Goal: Task Accomplishment & Management: Manage account settings

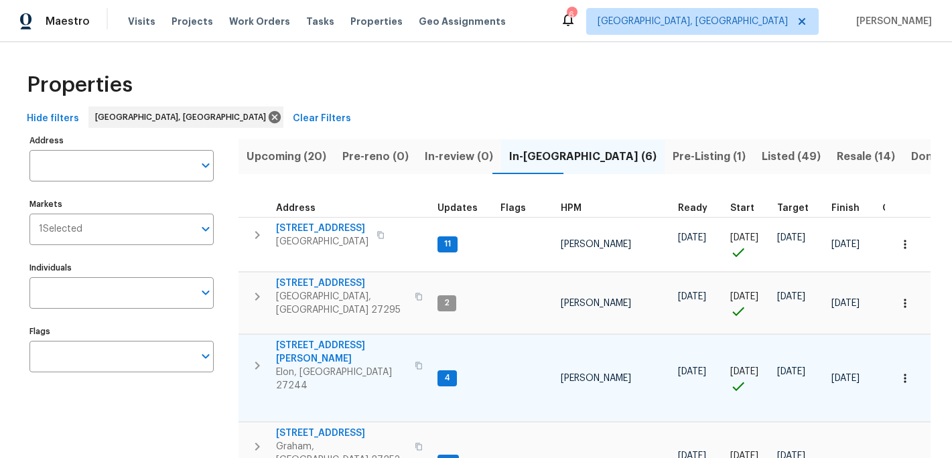
scroll to position [131, 0]
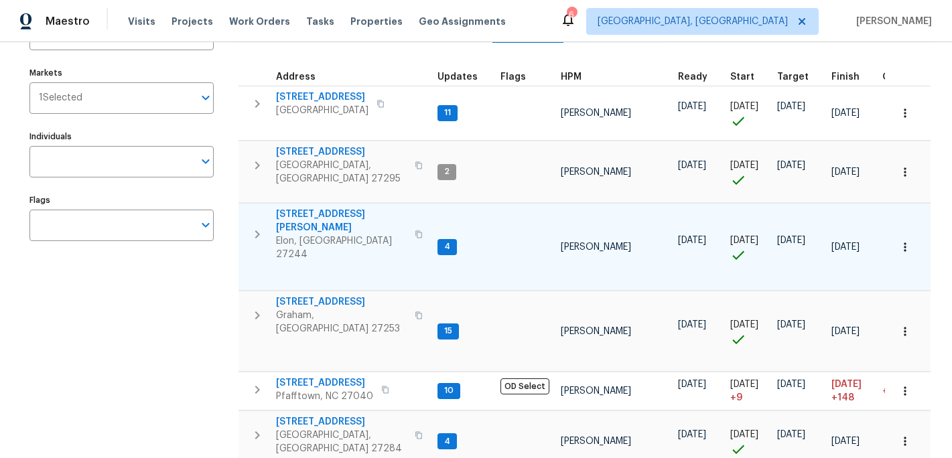
click at [328, 208] on span "[STREET_ADDRESS][PERSON_NAME]" at bounding box center [341, 221] width 131 height 27
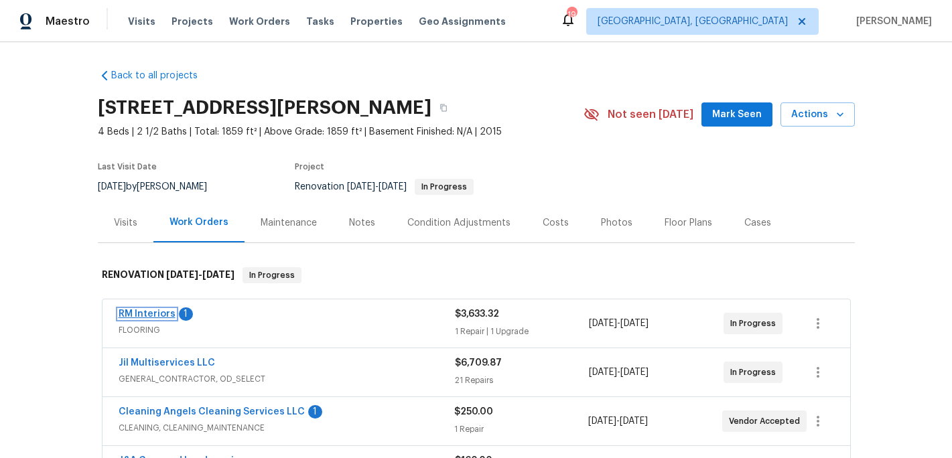
click at [157, 313] on link "RM Interiors" at bounding box center [147, 314] width 57 height 9
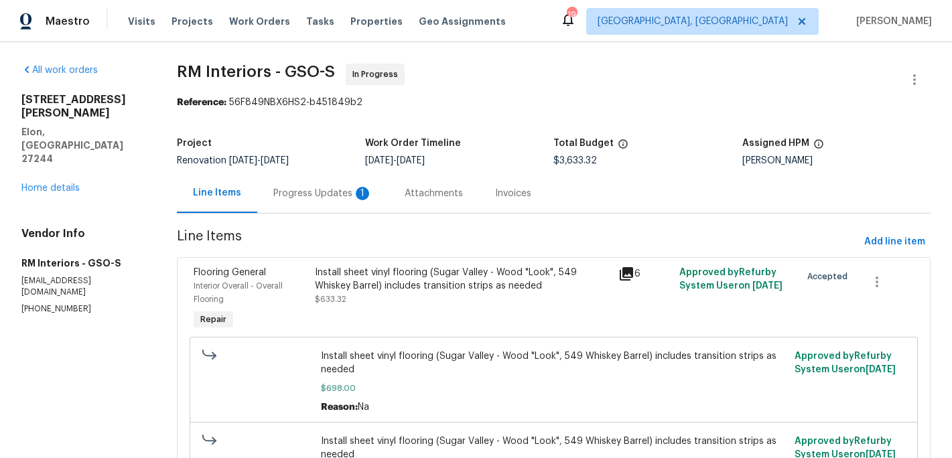
click at [306, 192] on div "Progress Updates 1" at bounding box center [322, 193] width 99 height 13
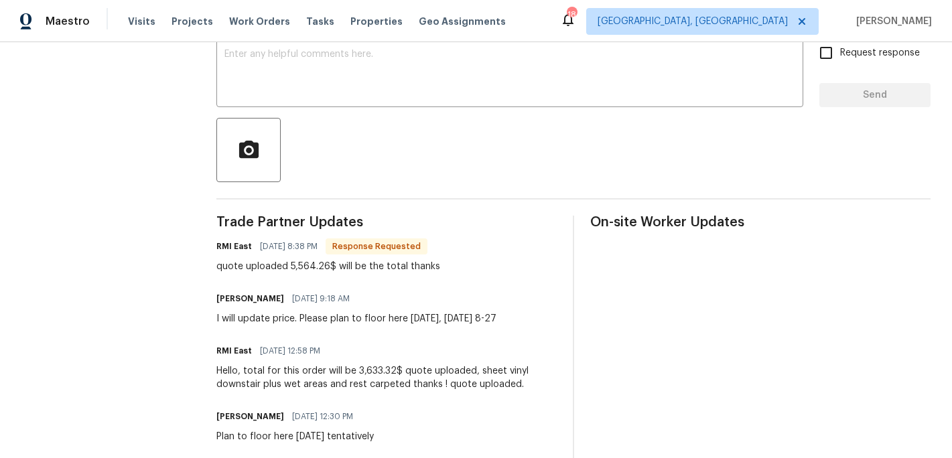
scroll to position [239, 0]
click at [318, 135] on div at bounding box center [573, 151] width 714 height 64
click at [300, 45] on div "x ​" at bounding box center [509, 74] width 587 height 68
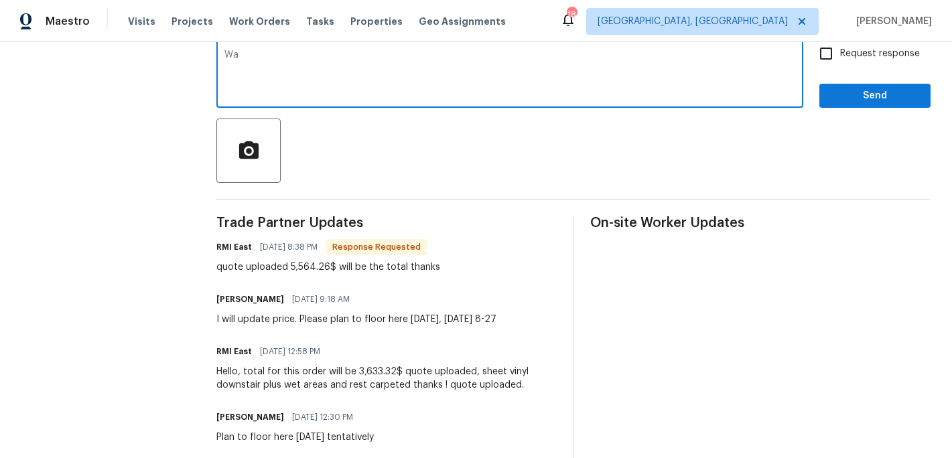
type textarea "W"
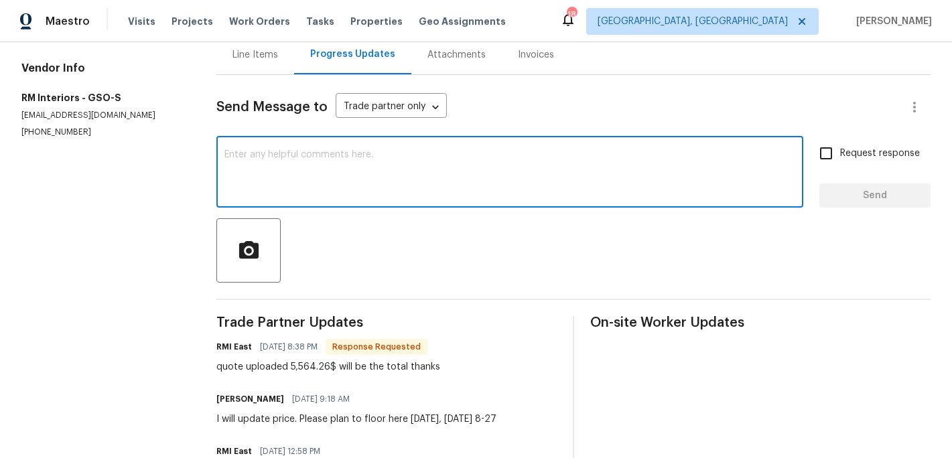
scroll to position [133, 0]
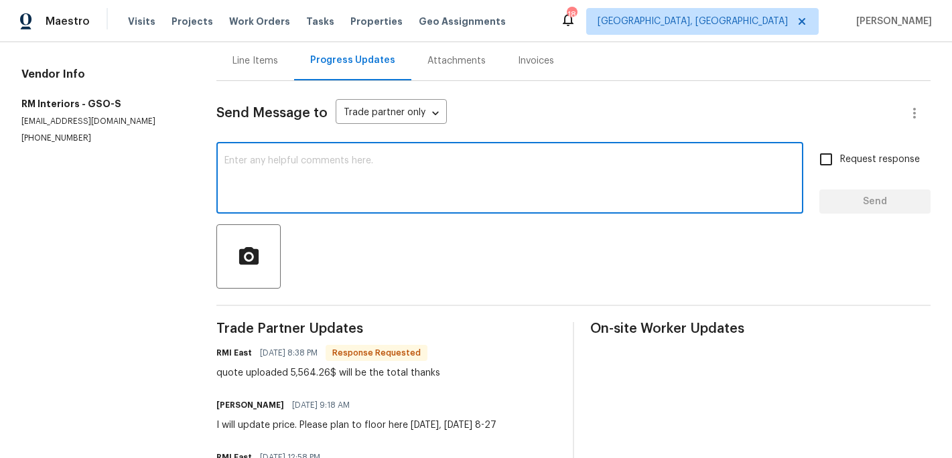
click at [310, 202] on textarea at bounding box center [510, 179] width 571 height 47
type textarea "fixing line. Proceed [DATE]"
click at [866, 203] on span "Send" at bounding box center [875, 202] width 90 height 17
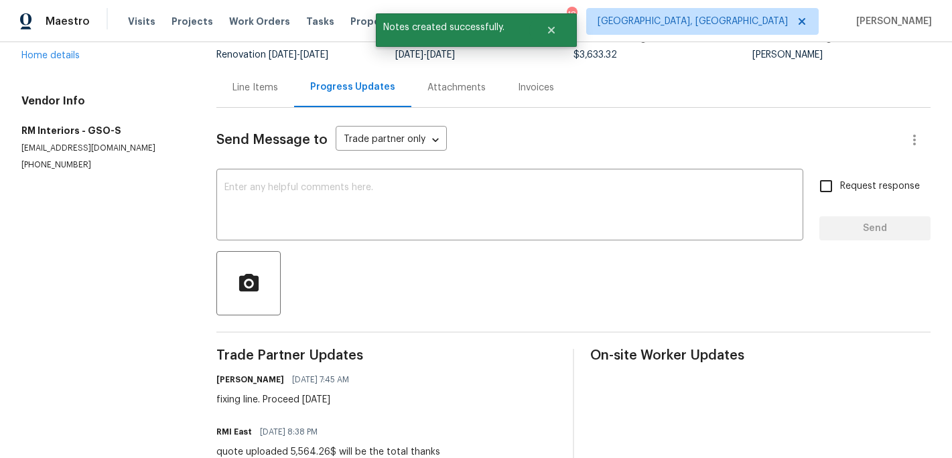
scroll to position [47, 0]
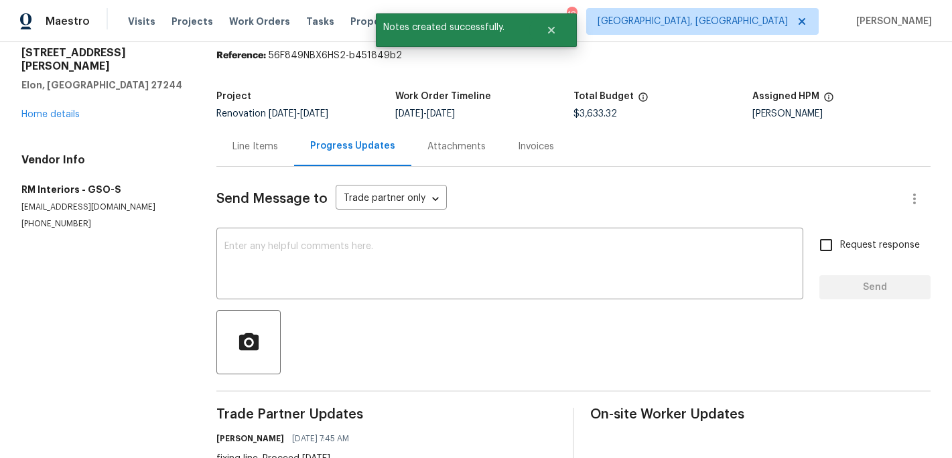
click at [278, 149] on div "Line Items" at bounding box center [256, 146] width 46 height 13
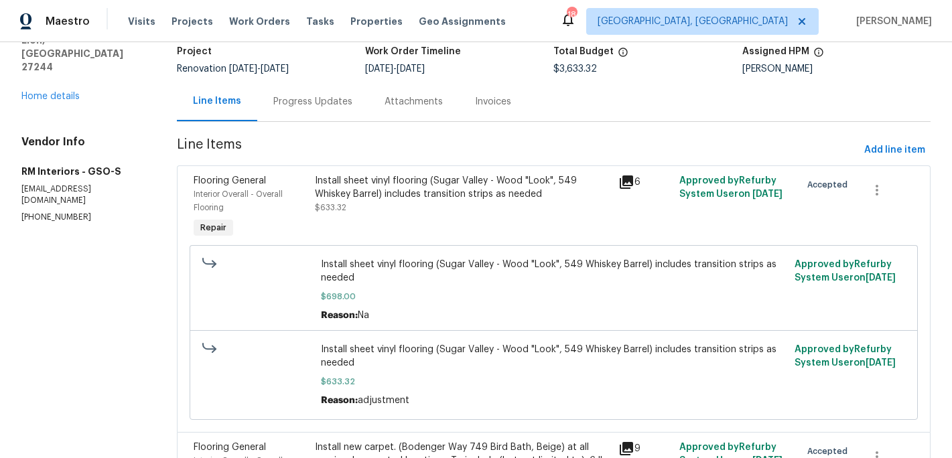
scroll to position [97, 0]
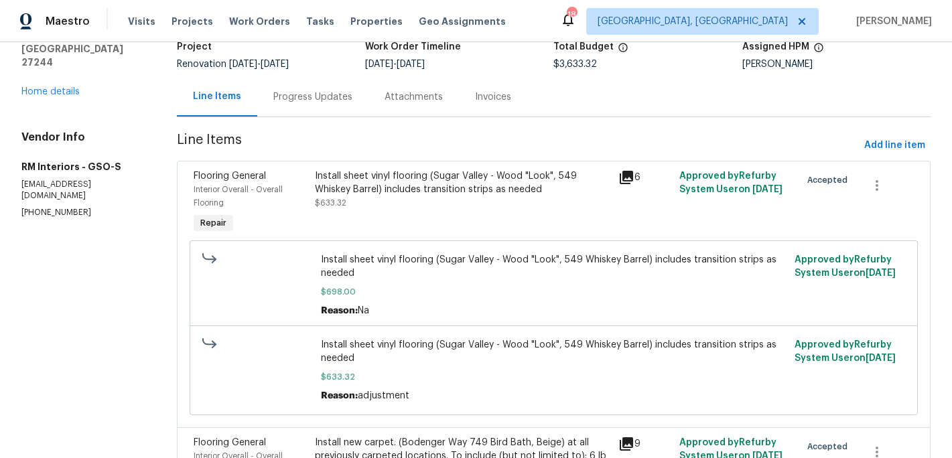
click at [363, 348] on span "Install sheet vinyl flooring (Sugar Valley - Wood "Look", 549 Whiskey Barrel) i…" at bounding box center [554, 351] width 466 height 27
click at [387, 183] on div "Install sheet vinyl flooring (Sugar Valley - Wood "Look", 549 Whiskey Barrel) i…" at bounding box center [463, 183] width 296 height 27
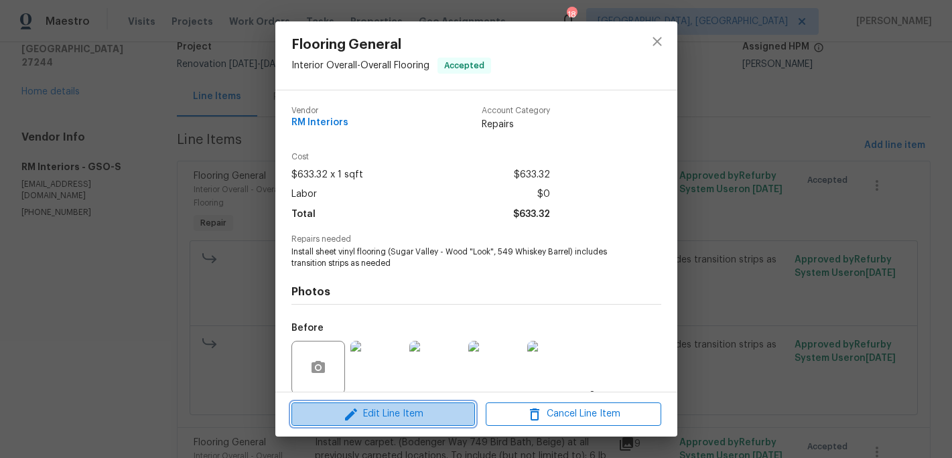
click at [404, 420] on span "Edit Line Item" at bounding box center [384, 414] width 176 height 17
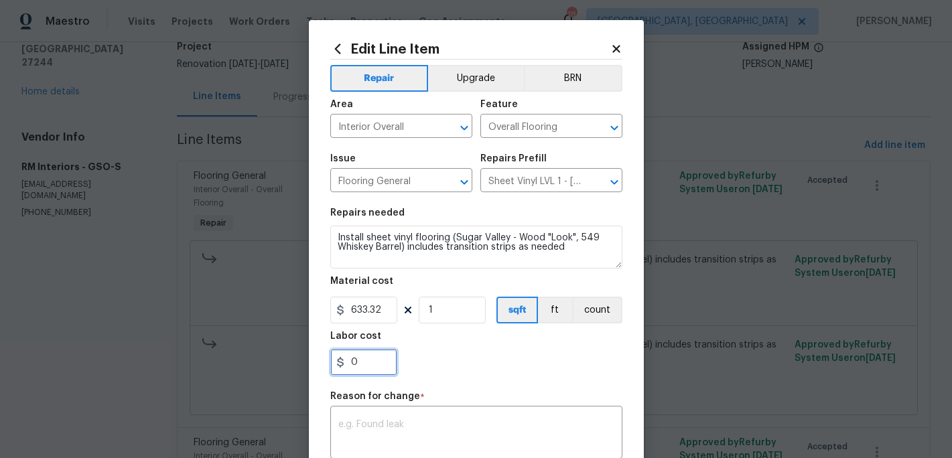
click at [361, 361] on input "0" at bounding box center [363, 362] width 67 height 27
type input "1930.94"
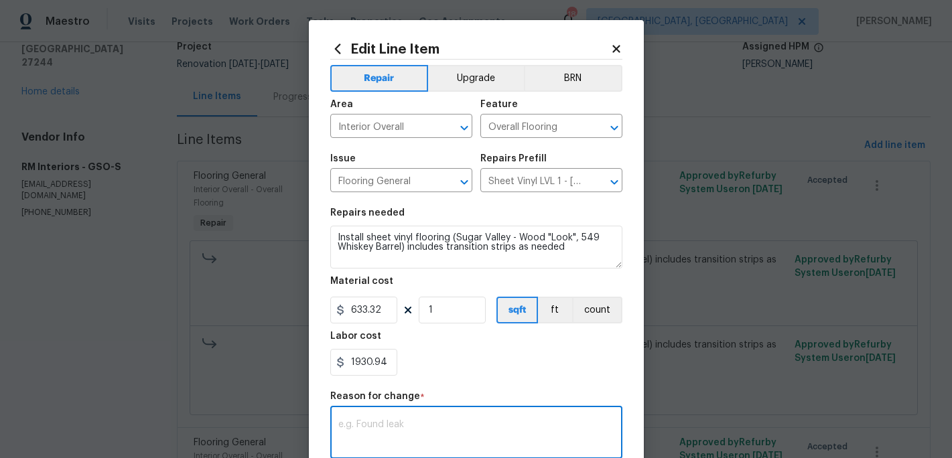
click at [378, 424] on textarea at bounding box center [476, 434] width 276 height 28
type textarea "RMI changed quote"
click at [443, 391] on div "Repair Upgrade BRN Area Interior Overall ​ Feature Overall Flooring ​ Issue Flo…" at bounding box center [476, 327] width 292 height 534
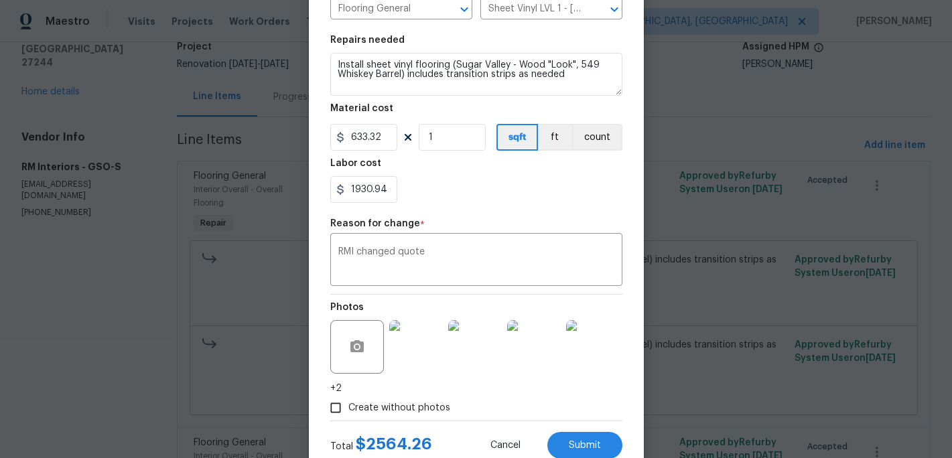
scroll to position [216, 0]
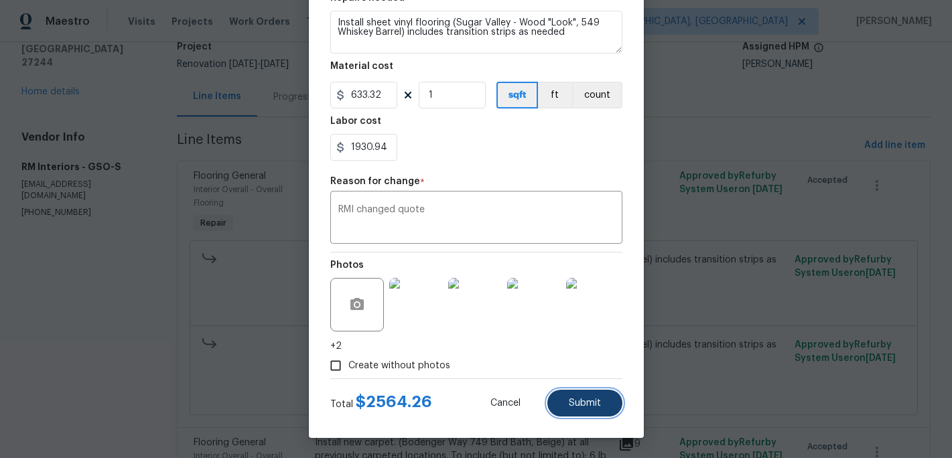
click at [566, 402] on button "Submit" at bounding box center [585, 403] width 75 height 27
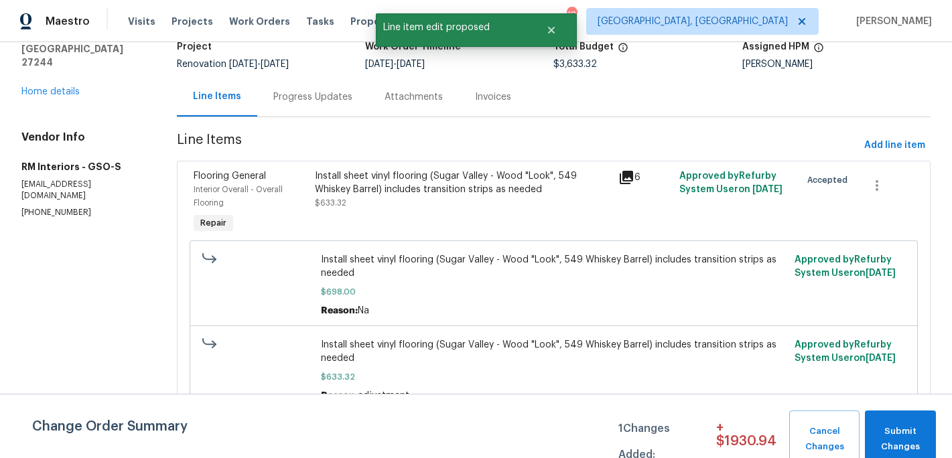
scroll to position [0, 0]
click at [881, 428] on span "Submit Changes" at bounding box center [901, 439] width 58 height 31
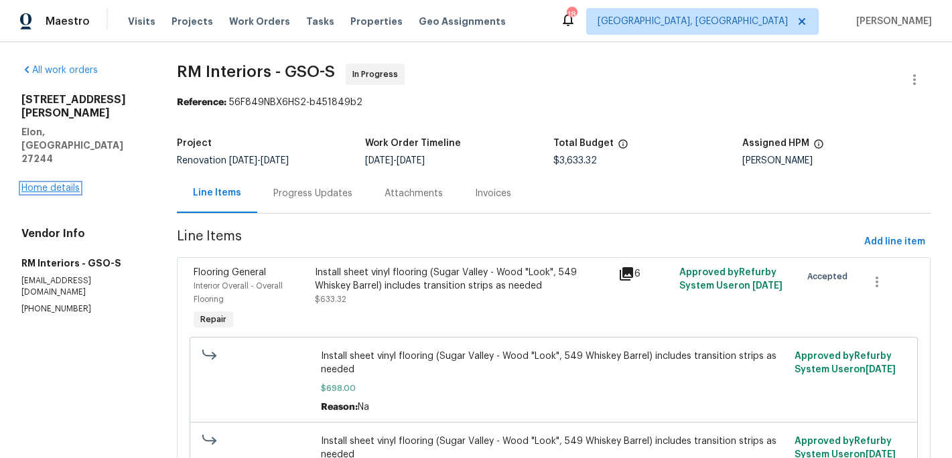
click at [64, 184] on link "Home details" at bounding box center [50, 188] width 58 height 9
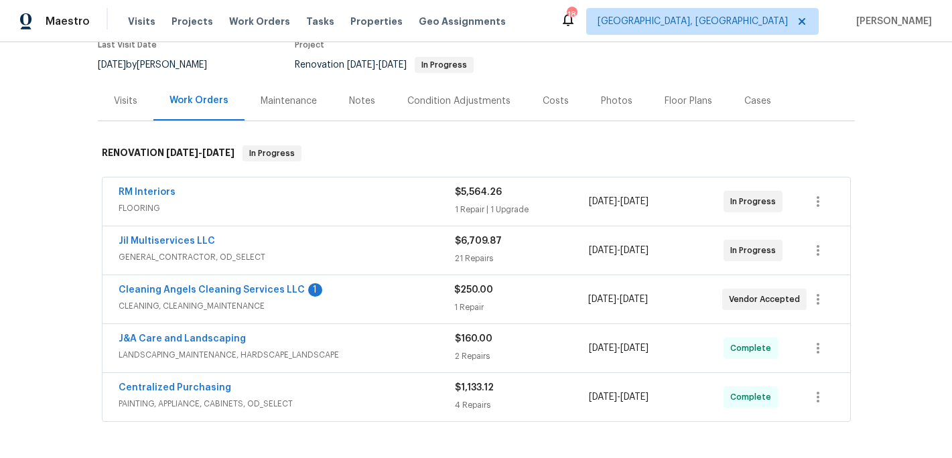
scroll to position [127, 0]
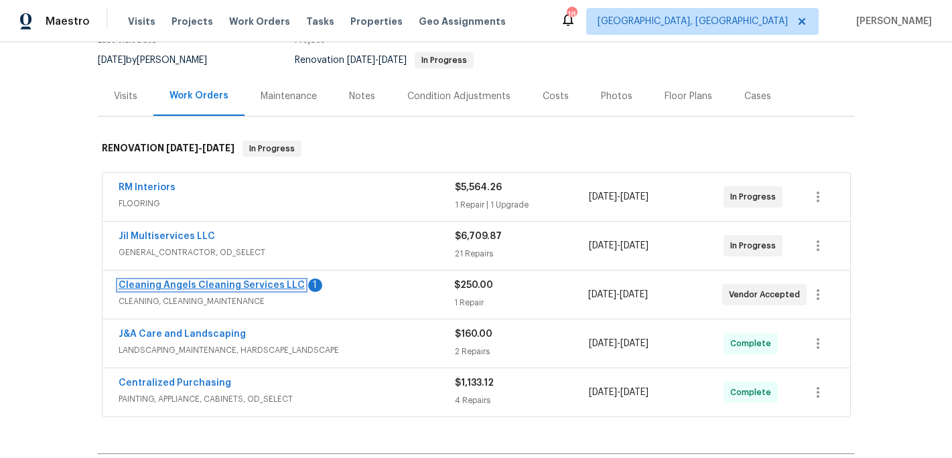
click at [220, 286] on link "Cleaning Angels Cleaning Services LLC" at bounding box center [212, 285] width 186 height 9
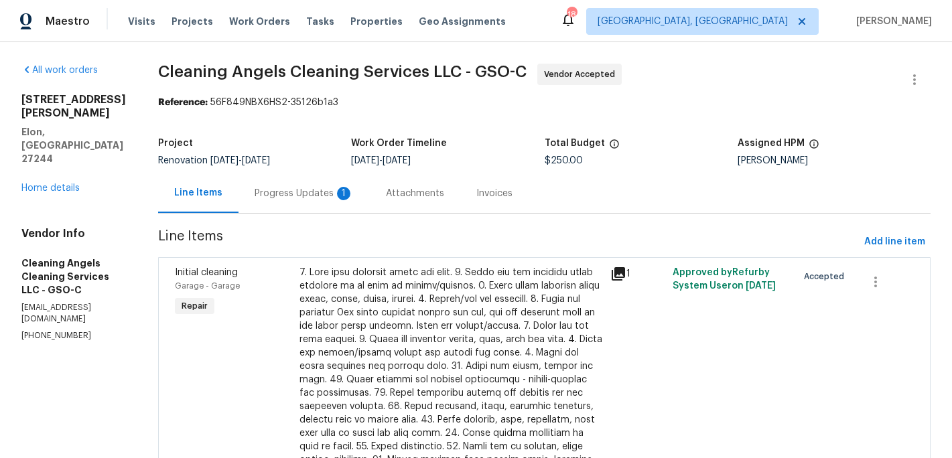
click at [302, 191] on div "Progress Updates 1" at bounding box center [304, 193] width 99 height 13
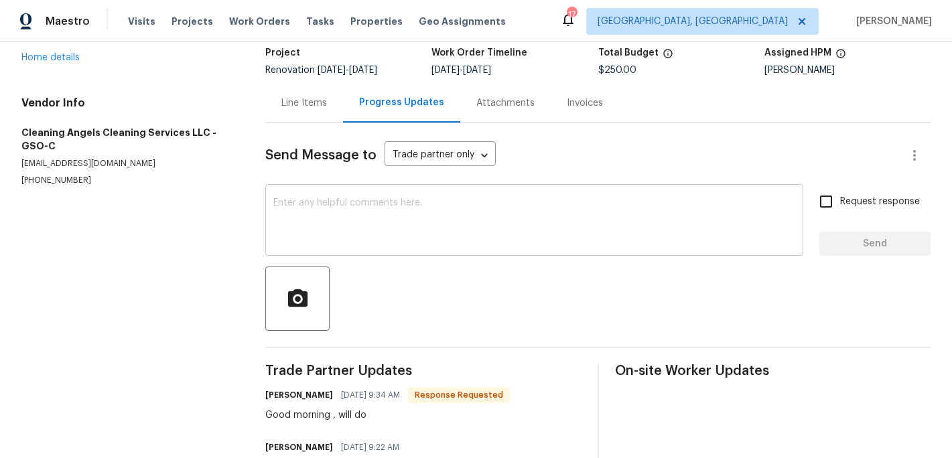
scroll to position [144, 0]
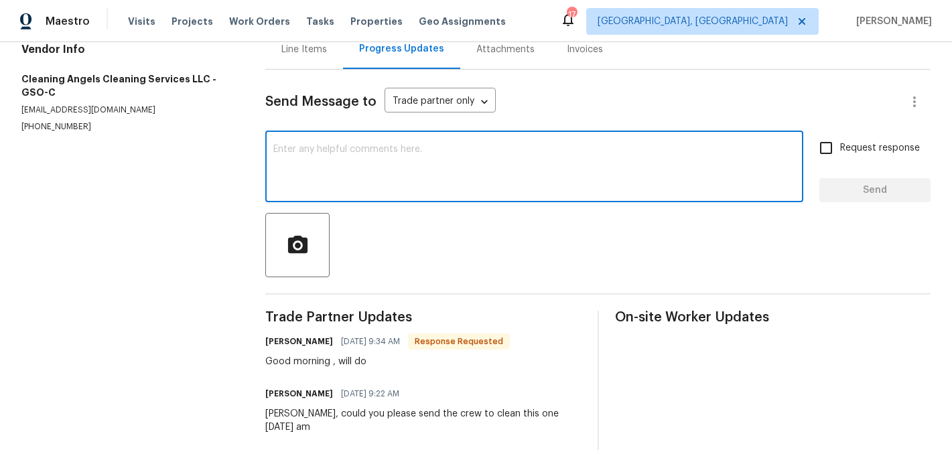
click at [313, 172] on textarea at bounding box center [534, 168] width 522 height 47
type textarea "thanks"
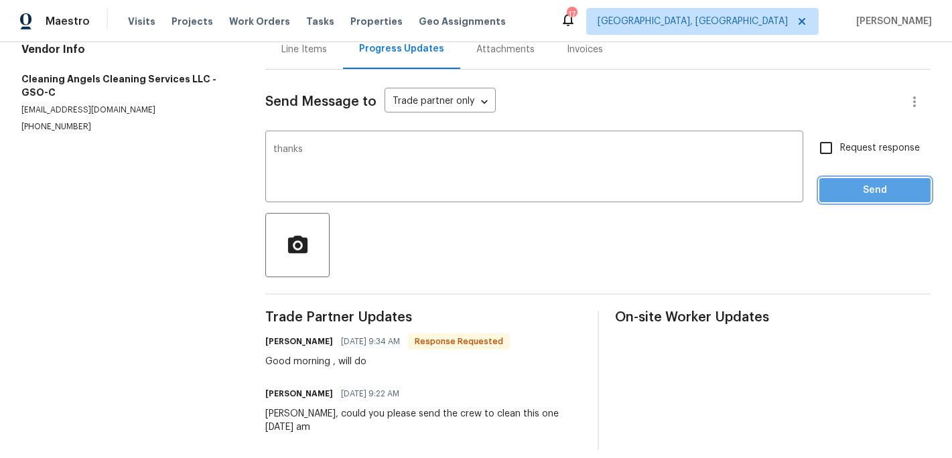
click at [854, 190] on span "Send" at bounding box center [875, 190] width 90 height 17
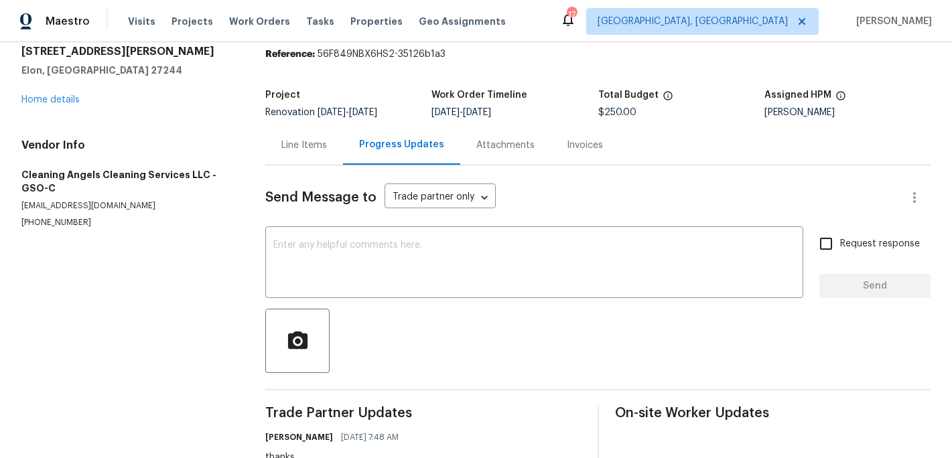
scroll to position [0, 0]
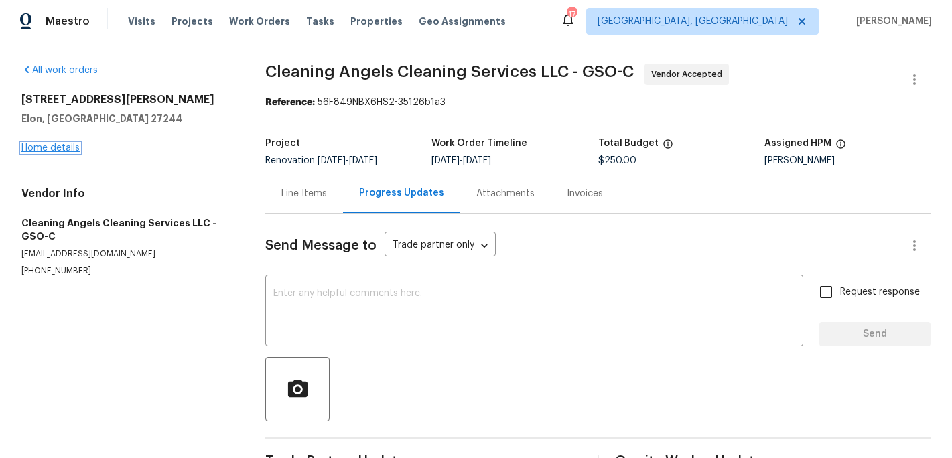
click at [65, 148] on link "Home details" at bounding box center [50, 147] width 58 height 9
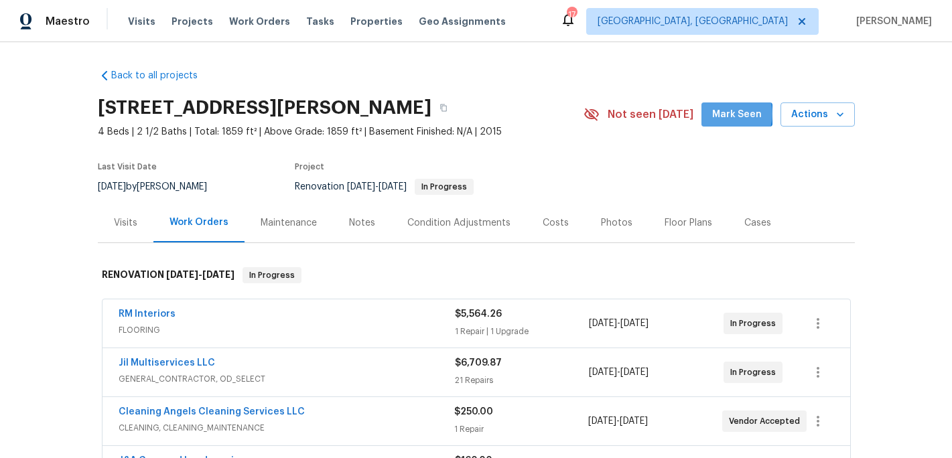
click at [731, 114] on span "Mark Seen" at bounding box center [737, 115] width 50 height 17
